Goal: Navigation & Orientation: Find specific page/section

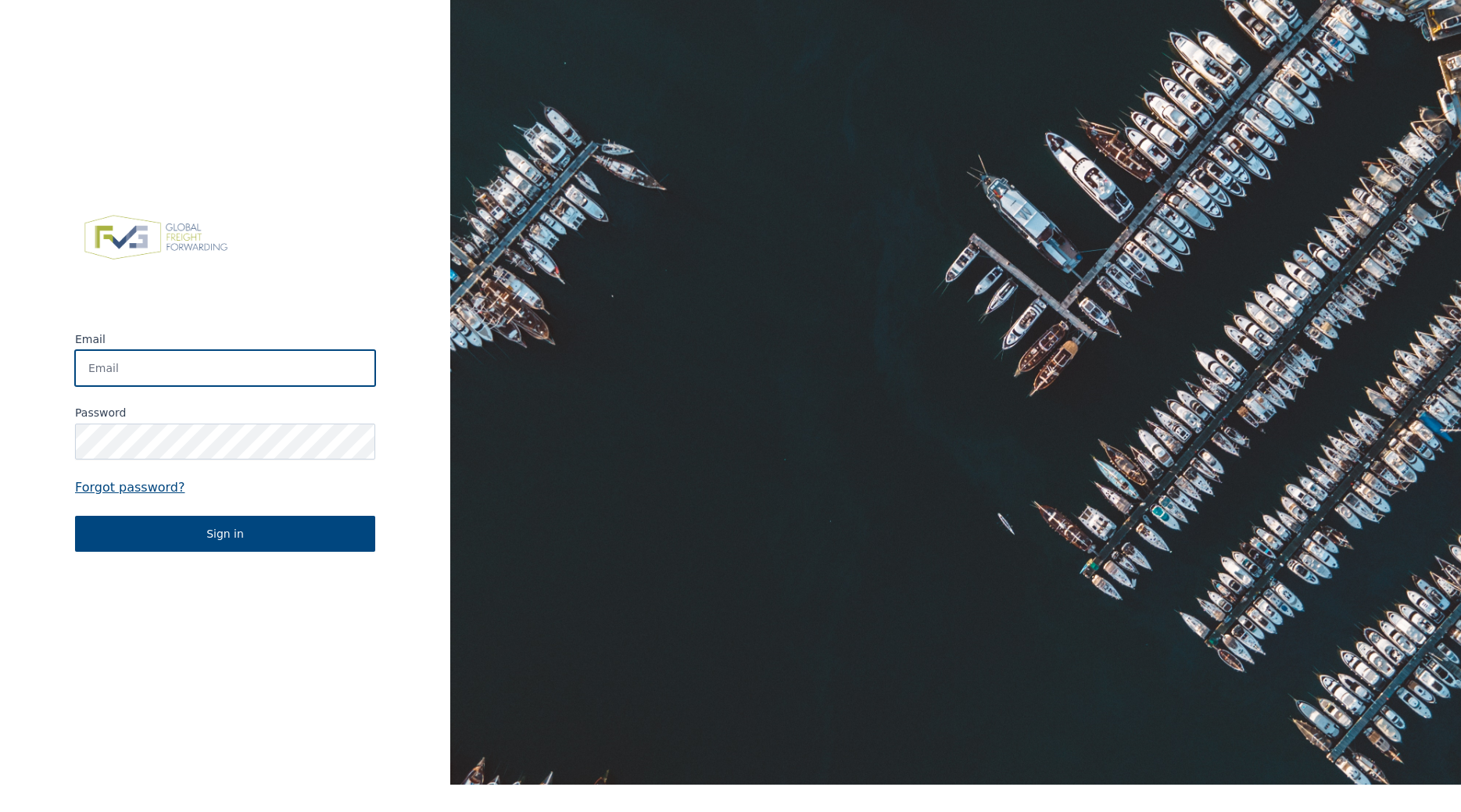
click at [289, 373] on input "Email" at bounding box center [225, 368] width 301 height 36
click at [244, 366] on input "[PERSON_NAME][EMAIL_ADDRESS][PERSON_NAME][DOMAIN_NAME]" at bounding box center [225, 368] width 301 height 36
type input "[PERSON_NAME][EMAIL_ADDRESS][PERSON_NAME][DOMAIN_NAME]"
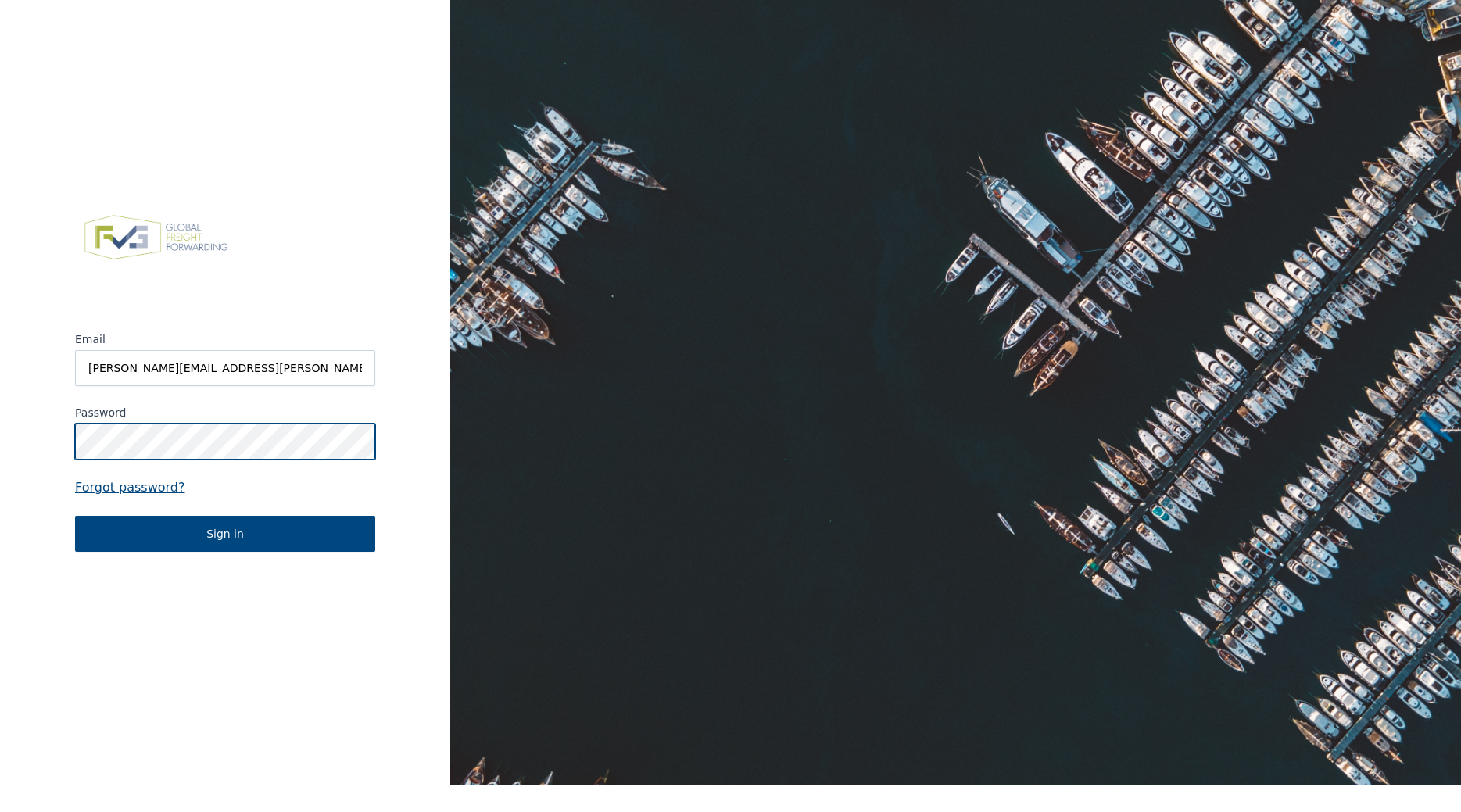
click at [75, 515] on button "Sign in" at bounding box center [225, 533] width 301 height 36
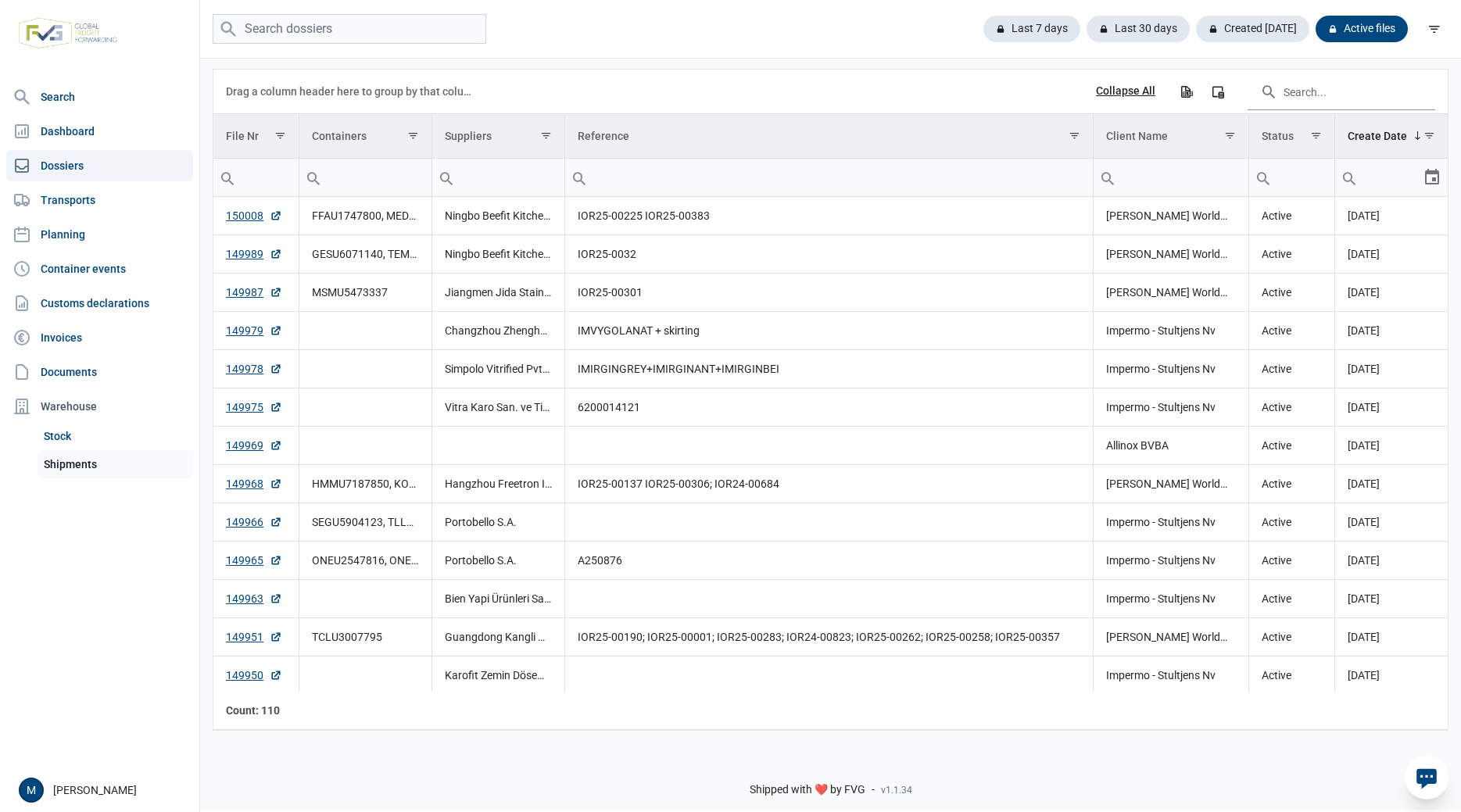
click at [79, 458] on link "Shipments" at bounding box center [115, 464] width 155 height 28
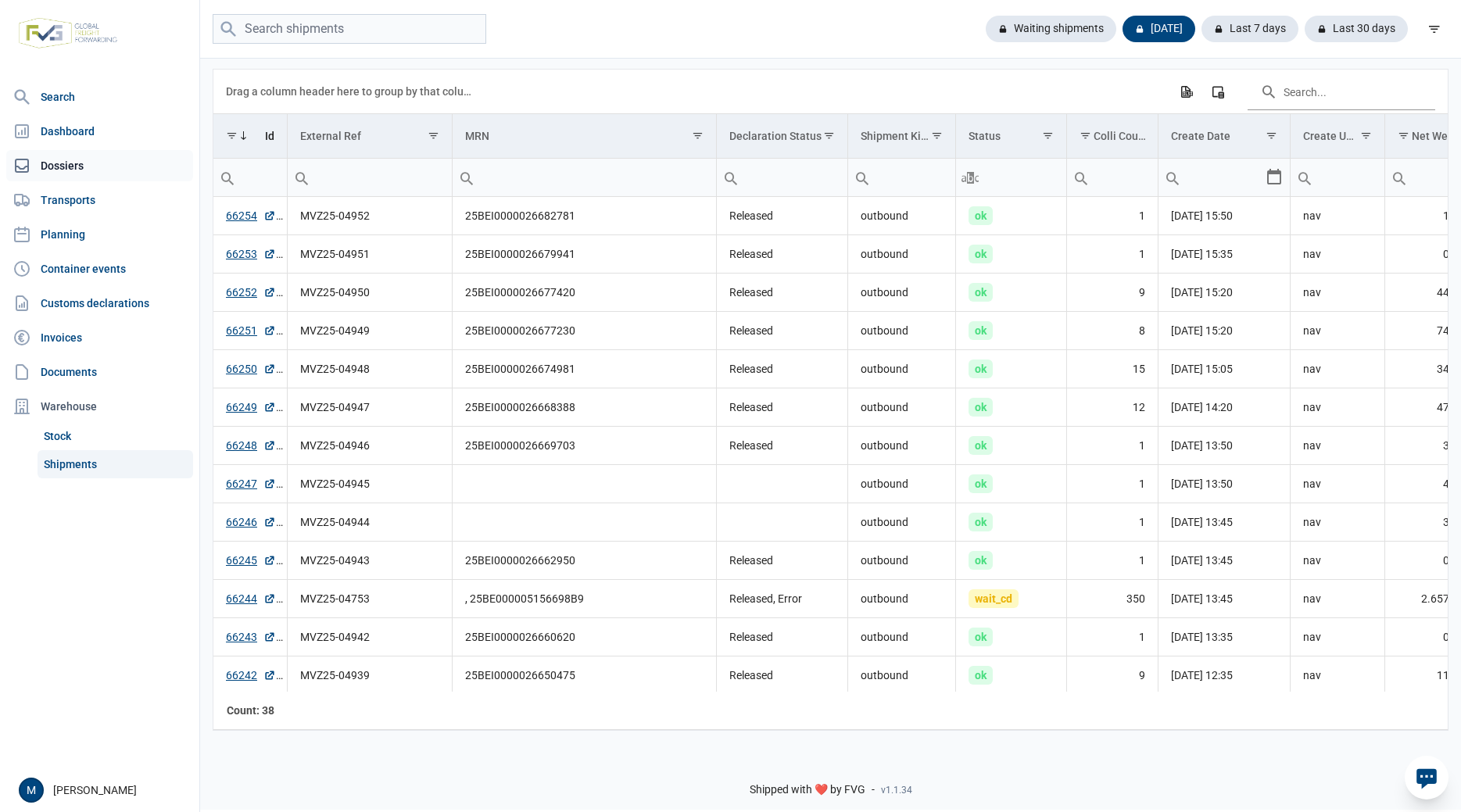
click at [67, 155] on link "Dossiers" at bounding box center [100, 165] width 187 height 31
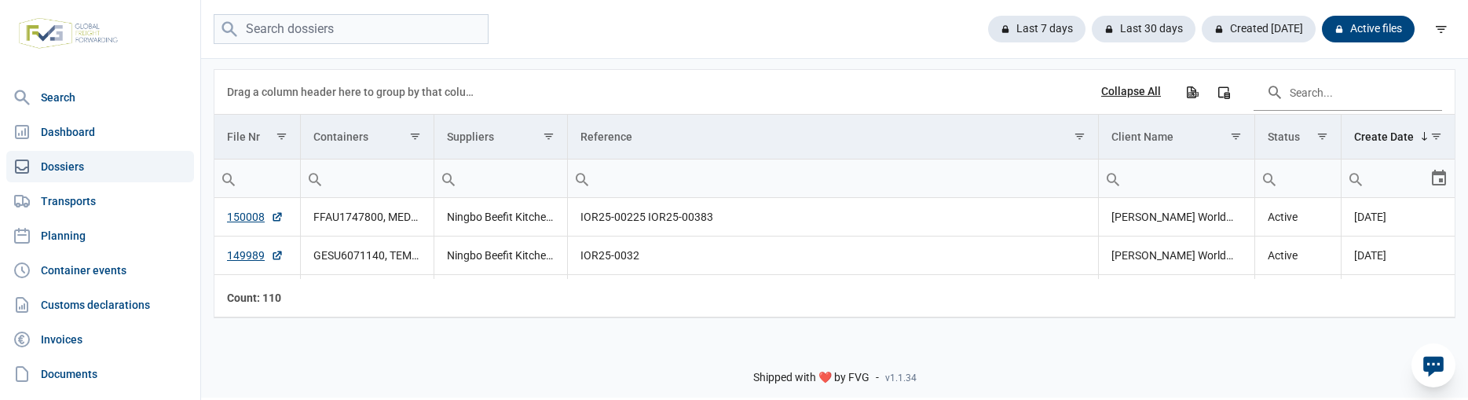
click at [473, 361] on div "Shipped with ❤️ by FVG - v1.1.34" at bounding box center [834, 364] width 1267 height 67
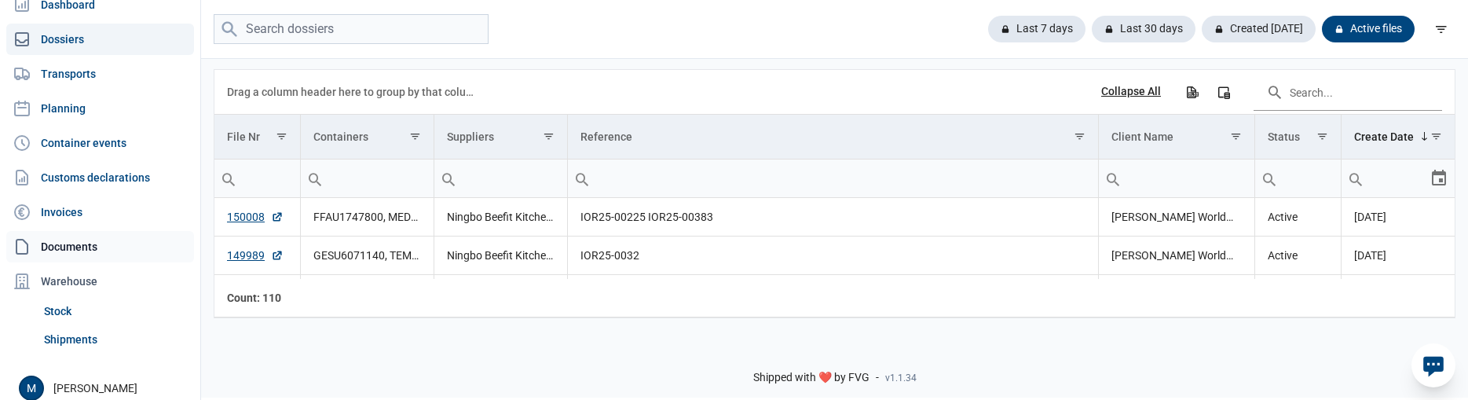
scroll to position [137, 0]
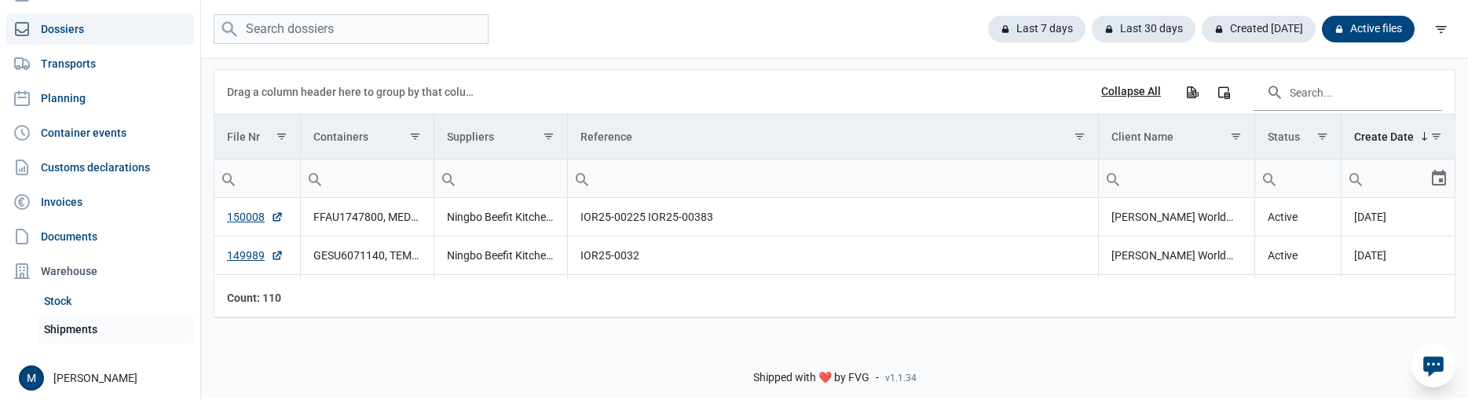
click at [88, 326] on link "Shipments" at bounding box center [116, 329] width 156 height 28
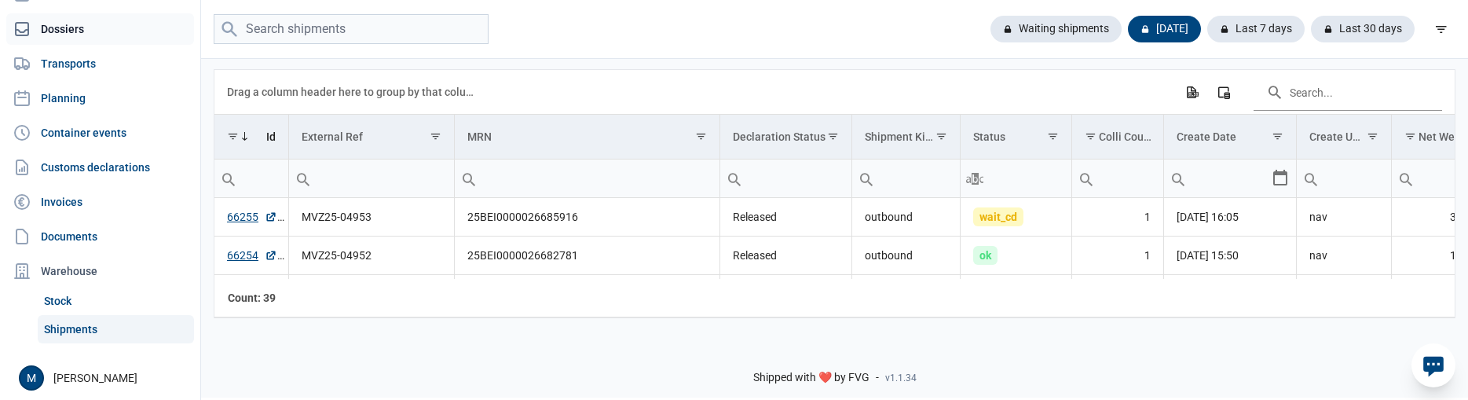
click at [86, 35] on link "Dossiers" at bounding box center [100, 28] width 188 height 31
